Goal: Transaction & Acquisition: Download file/media

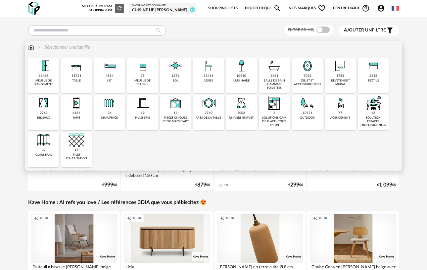
click at [146, 80] on div "meuble de cuisine" at bounding box center [142, 83] width 27 height 8
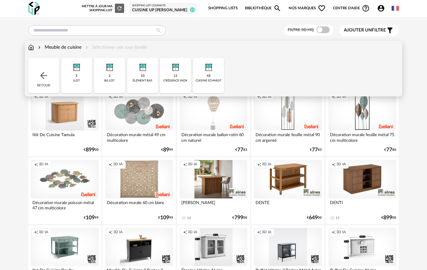
click at [206, 70] on img at bounding box center [209, 66] width 16 height 16
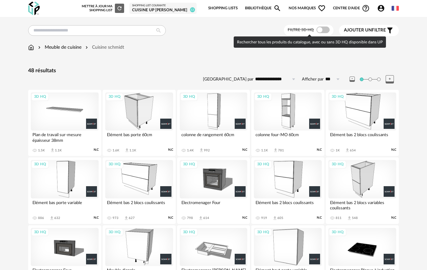
click at [320, 30] on span at bounding box center [323, 30] width 13 height 7
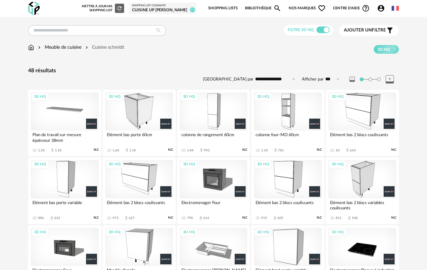
click at [218, 111] on div "3D HQ" at bounding box center [214, 111] width 68 height 38
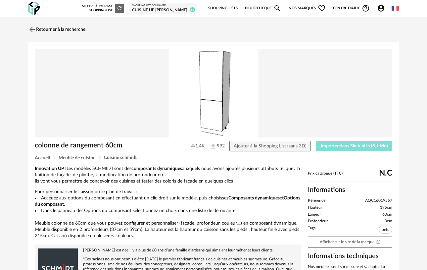
click at [338, 147] on span "Importer dans SketchUp (8,1 Mo)" at bounding box center [354, 146] width 67 height 5
click at [31, 28] on img at bounding box center [32, 30] width 10 height 10
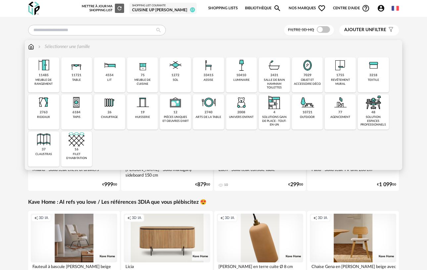
click at [140, 72] on img at bounding box center [143, 65] width 16 height 16
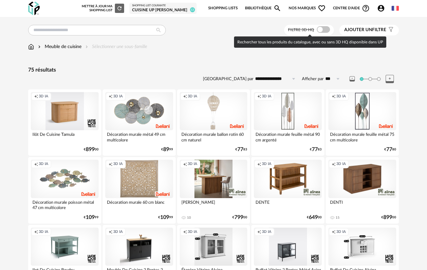
click at [324, 32] on span at bounding box center [323, 29] width 13 height 7
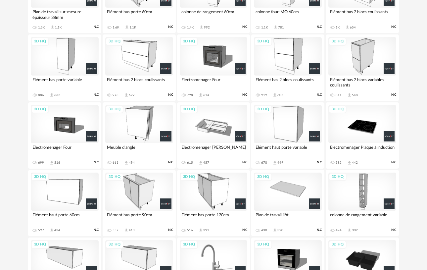
scroll to position [122, 0]
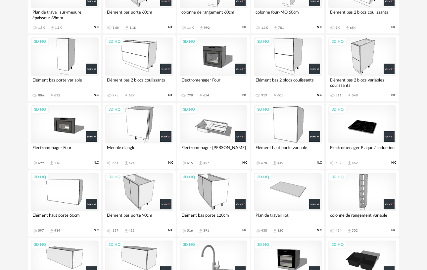
click at [364, 66] on div "3D HQ" at bounding box center [363, 56] width 68 height 38
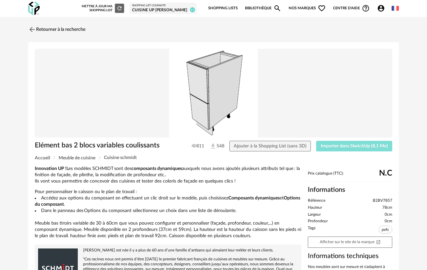
click at [335, 144] on span "Importer dans SketchUp (8,1 Mo)" at bounding box center [354, 146] width 67 height 5
